Goal: Task Accomplishment & Management: Manage account settings

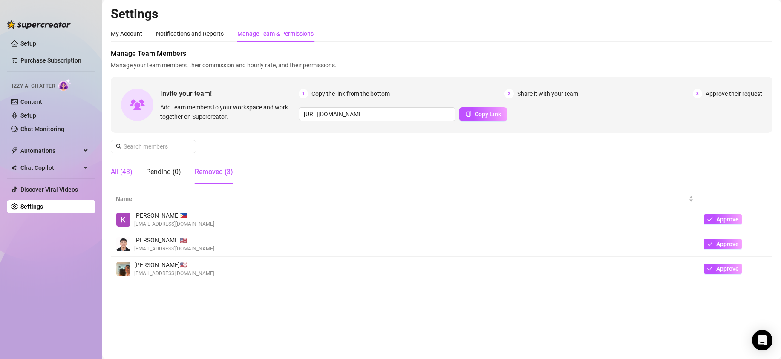
click at [121, 170] on div "All (43)" at bounding box center [122, 172] width 22 height 10
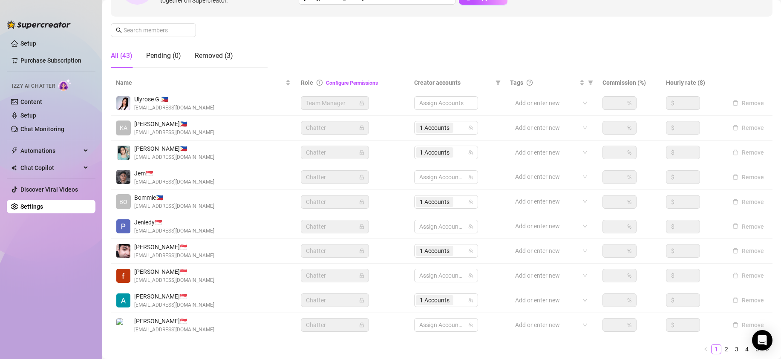
scroll to position [115, 0]
click at [152, 32] on input "text" at bounding box center [154, 31] width 61 height 9
click at [170, 28] on input "text" at bounding box center [154, 31] width 61 height 9
paste input "[EMAIL_ADDRESS][DOMAIN_NAME]"
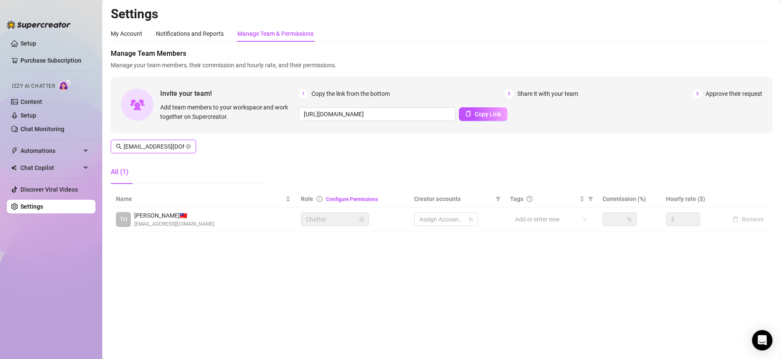
scroll to position [0, 0]
click at [461, 222] on div "1 Accounts" at bounding box center [442, 220] width 52 height 12
type input "[EMAIL_ADDRESS][DOMAIN_NAME]"
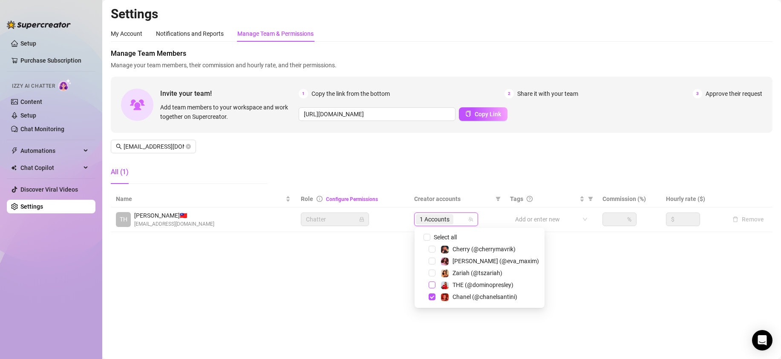
click at [433, 283] on span "Select tree node" at bounding box center [432, 285] width 7 height 7
click at [653, 288] on main "Settings My Account Notifications and Reports Manage Team & Permissions Profile…" at bounding box center [441, 179] width 679 height 359
